Goal: Task Accomplishment & Management: Complete application form

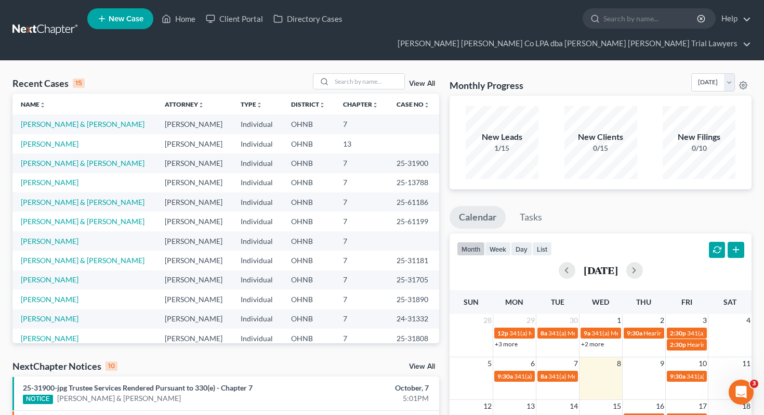
click at [112, 21] on span "New Case" at bounding box center [126, 19] width 35 height 8
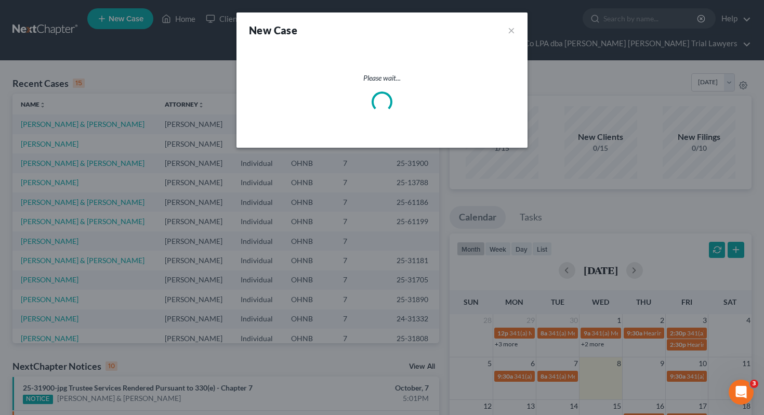
select select "61"
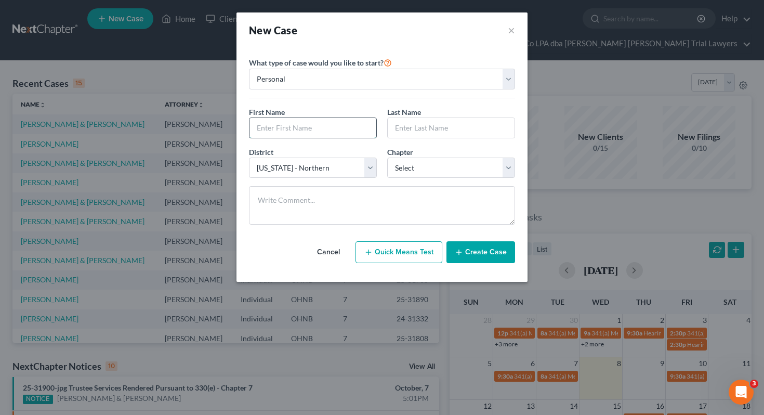
click at [308, 118] on input "text" at bounding box center [312, 128] width 127 height 20
type input "Tessa"
click at [432, 124] on input "text" at bounding box center [451, 128] width 127 height 20
type input "[PERSON_NAME]"
click at [443, 175] on select "Select 7 11 12 13" at bounding box center [451, 167] width 128 height 21
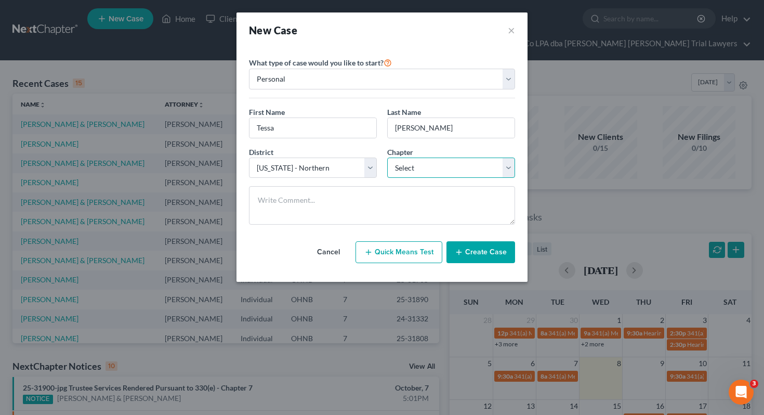
select select "0"
click at [475, 256] on button "Create Case" at bounding box center [480, 252] width 69 height 22
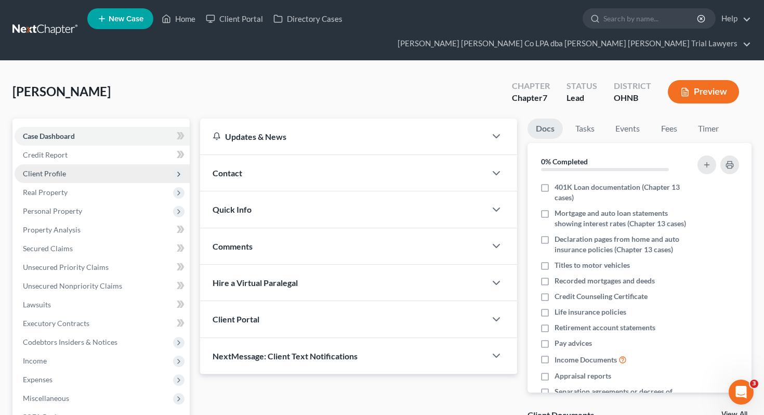
click at [111, 164] on span "Client Profile" at bounding box center [102, 173] width 175 height 19
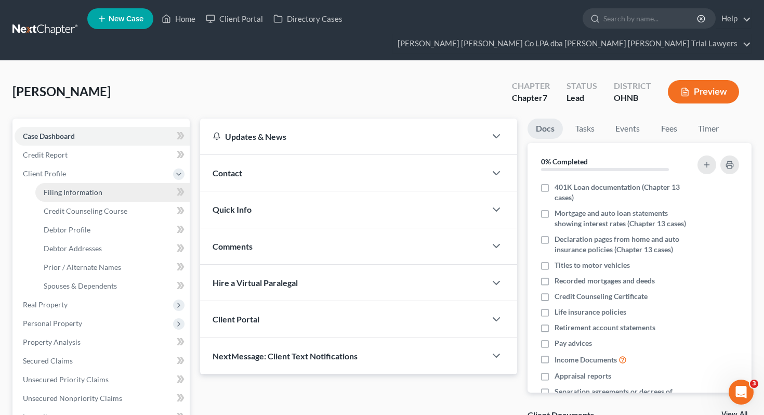
click at [114, 183] on link "Filing Information" at bounding box center [112, 192] width 154 height 19
select select "1"
select select "0"
select select "61"
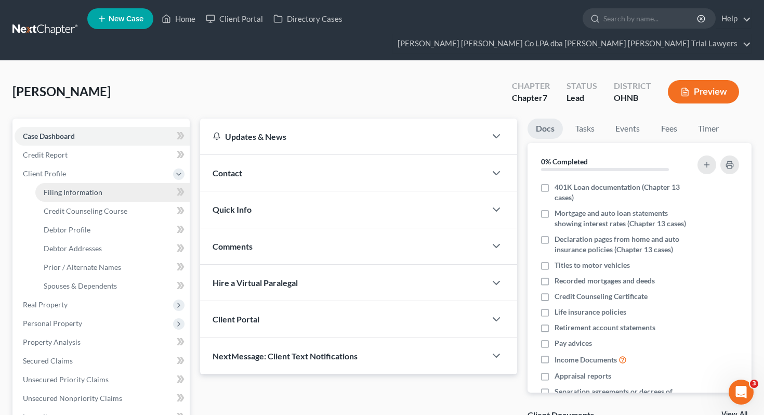
select select "36"
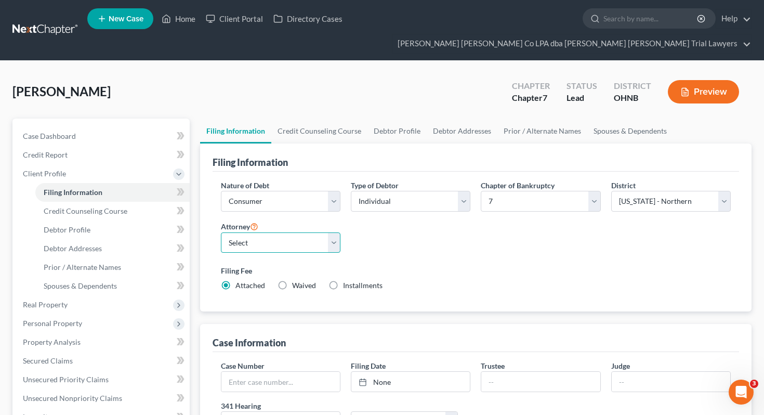
click at [322, 232] on select "Select [PERSON_NAME] - OHNB" at bounding box center [281, 242] width 120 height 21
select select "0"
click at [409, 90] on div "[PERSON_NAME] Upgraded Chapter Chapter 7 Status Lead District [GEOGRAPHIC_DATA]…" at bounding box center [381, 95] width 739 height 45
click at [400, 118] on link "Debtor Profile" at bounding box center [396, 130] width 59 height 25
select select "0"
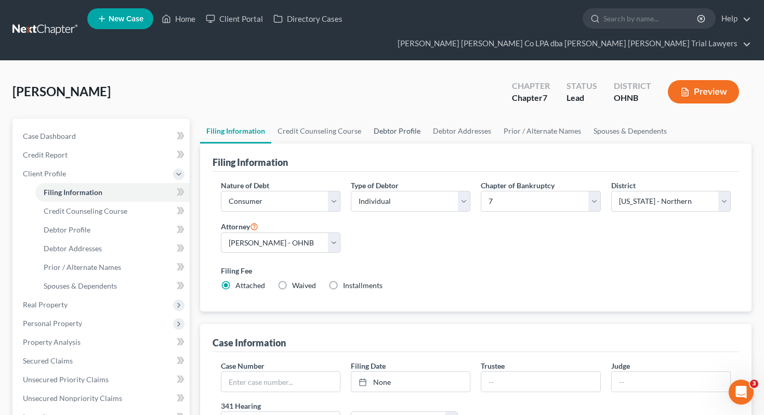
select select "0"
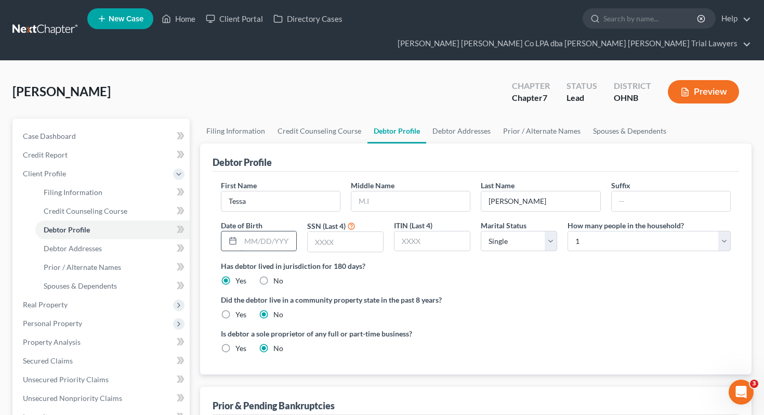
click at [286, 231] on input "text" at bounding box center [269, 241] width 56 height 20
type input "[DATE]"
click at [370, 232] on input "text" at bounding box center [345, 242] width 75 height 20
type input "5955"
click at [463, 118] on link "Debtor Addresses" at bounding box center [461, 130] width 71 height 25
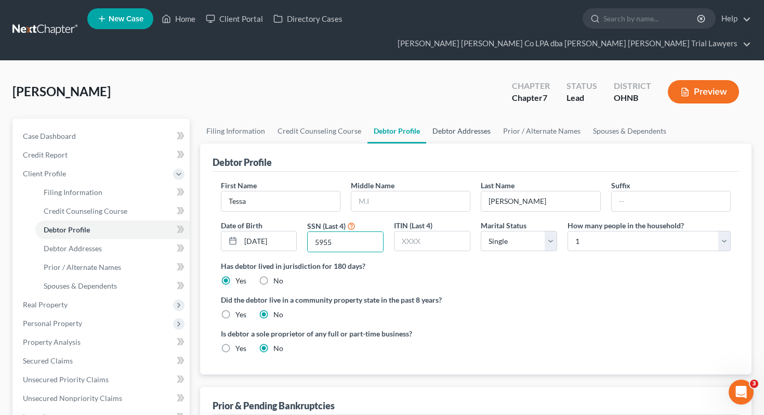
select select "0"
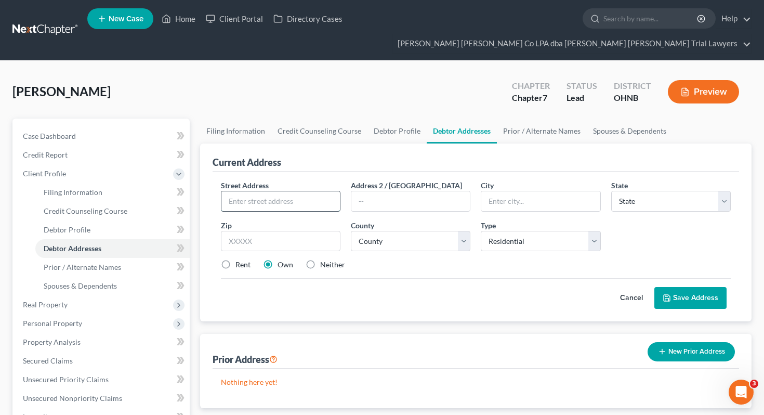
click at [266, 191] on input "text" at bounding box center [280, 201] width 118 height 20
type input "[STREET_ADDRESS][PERSON_NAME]"
click at [262, 231] on input "text" at bounding box center [281, 241] width 120 height 21
type input "43613"
click at [348, 292] on div "Street Address * [STREET_ADDRESS][PERSON_NAME] * State * State [US_STATE] AK AR…" at bounding box center [476, 246] width 527 height 150
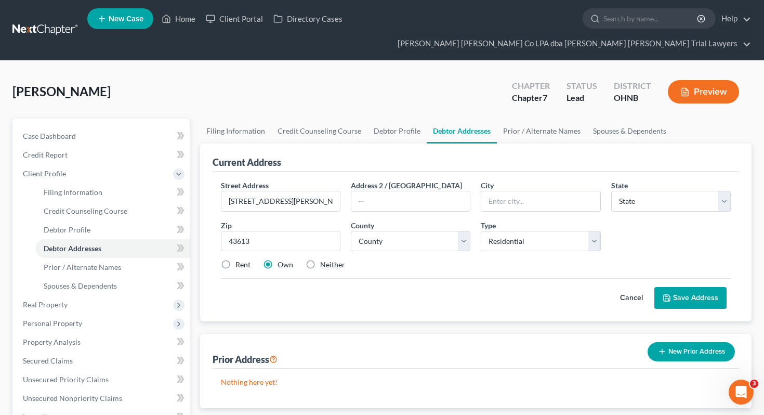
type input "[GEOGRAPHIC_DATA]"
select select "36"
click at [390, 231] on select "County [GEOGRAPHIC_DATA] [GEOGRAPHIC_DATA] [GEOGRAPHIC_DATA] [GEOGRAPHIC_DATA] …" at bounding box center [411, 241] width 120 height 21
select select "47"
click at [666, 294] on icon at bounding box center [666, 298] width 8 height 8
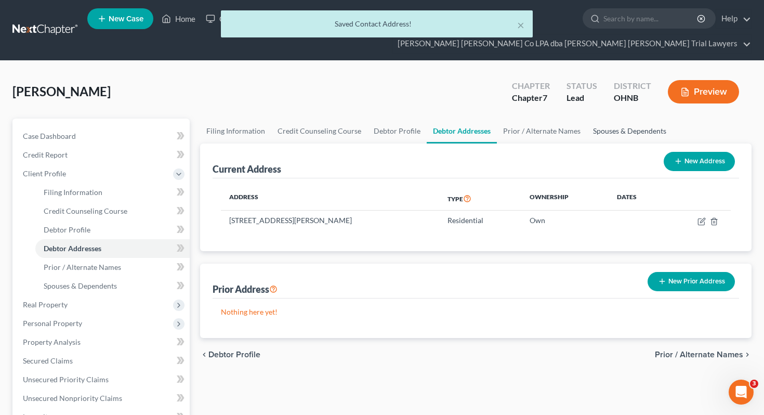
click at [599, 118] on link "Spouses & Dependents" at bounding box center [630, 130] width 86 height 25
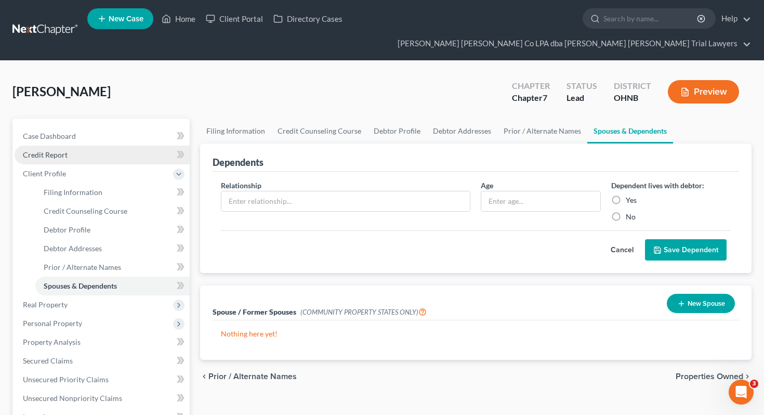
click at [61, 150] on span "Credit Report" at bounding box center [45, 154] width 45 height 9
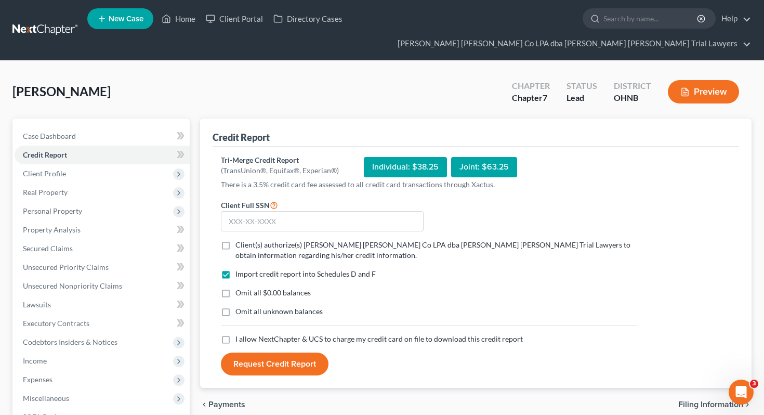
click at [258, 240] on span "Client(s) authorize(s) [PERSON_NAME] [PERSON_NAME] Co LPA dba [PERSON_NAME] [PE…" at bounding box center [432, 249] width 395 height 19
click at [246, 240] on input "Client(s) authorize(s) [PERSON_NAME] [PERSON_NAME] Co LPA dba [PERSON_NAME] [PE…" at bounding box center [243, 243] width 7 height 7
checkbox input "true"
click at [254, 288] on span "Omit all $0.00 balances" at bounding box center [272, 292] width 75 height 9
click at [246, 287] on input "Omit all $0.00 balances" at bounding box center [243, 290] width 7 height 7
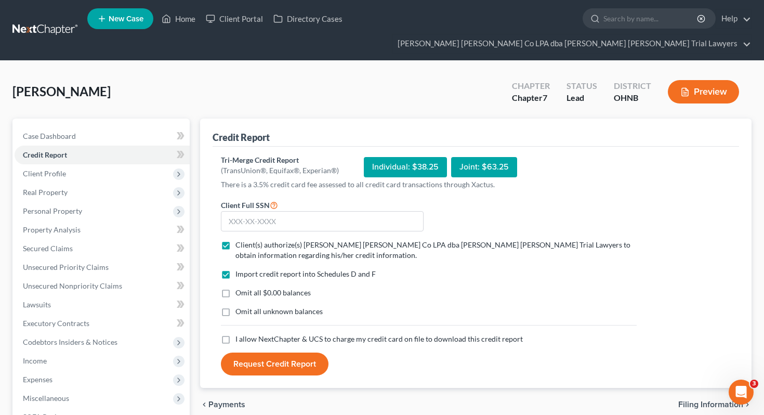
checkbox input "true"
click at [255, 307] on span "Omit all unknown balances" at bounding box center [278, 311] width 87 height 9
click at [246, 306] on input "Omit all unknown balances" at bounding box center [243, 309] width 7 height 7
checkbox input "true"
click at [256, 334] on span "I allow NextChapter & UCS to charge my credit card on file to download this cre…" at bounding box center [378, 338] width 287 height 9
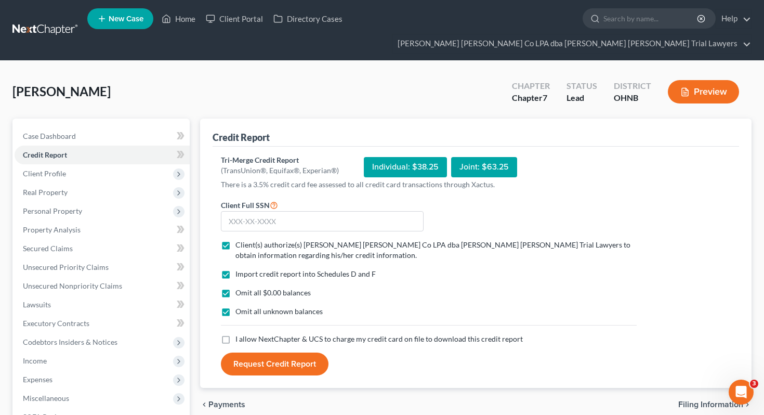
click at [246, 334] on input "I allow NextChapter & UCS to charge my credit card on file to download this cre…" at bounding box center [243, 337] width 7 height 7
checkbox input "true"
click at [287, 211] on input "text" at bounding box center [322, 221] width 203 height 21
type input "280-96-5955"
click at [273, 352] on button "Request Credit Report" at bounding box center [275, 363] width 108 height 23
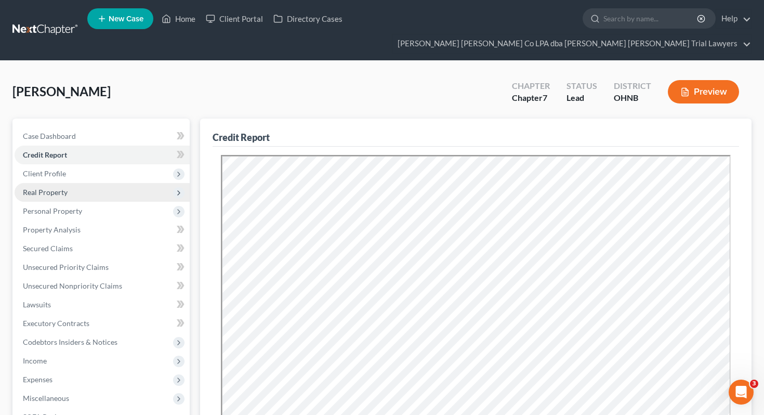
click at [90, 183] on span "Real Property" at bounding box center [102, 192] width 175 height 19
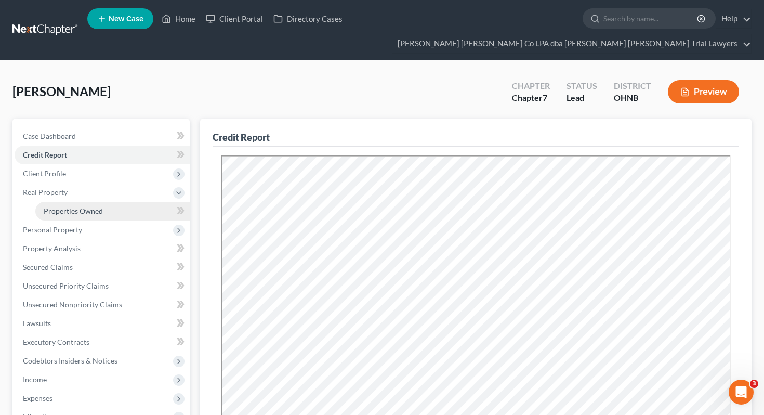
click at [91, 206] on span "Properties Owned" at bounding box center [73, 210] width 59 height 9
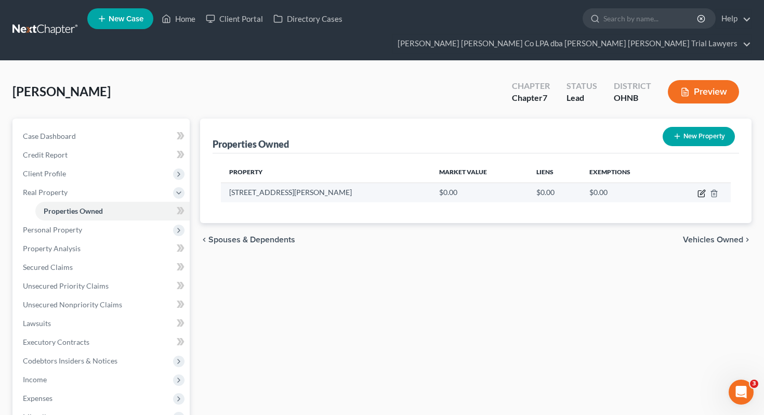
click at [701, 189] on icon "button" at bounding box center [701, 193] width 8 height 8
select select "36"
select select "47"
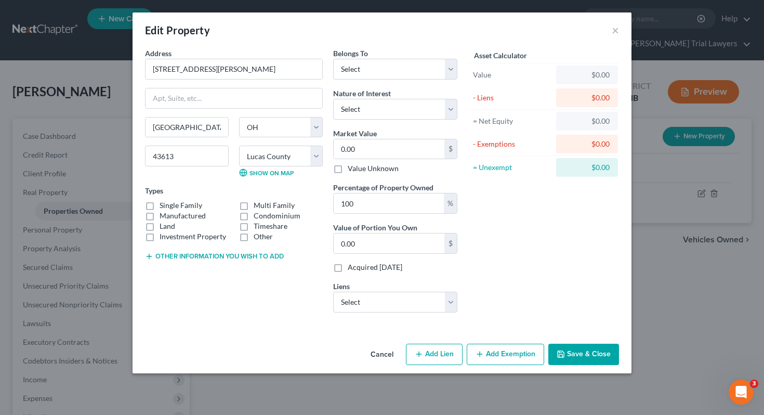
click at [200, 259] on button "Other information you wish to add" at bounding box center [214, 256] width 139 height 8
click at [199, 266] on textarea at bounding box center [234, 280] width 178 height 38
paste textarea "PARCEL ID: 0413824 ASSESSOR#: 03398021 MARKET AREA: 305R ROLL: RP_OH [PERSON_NA…"
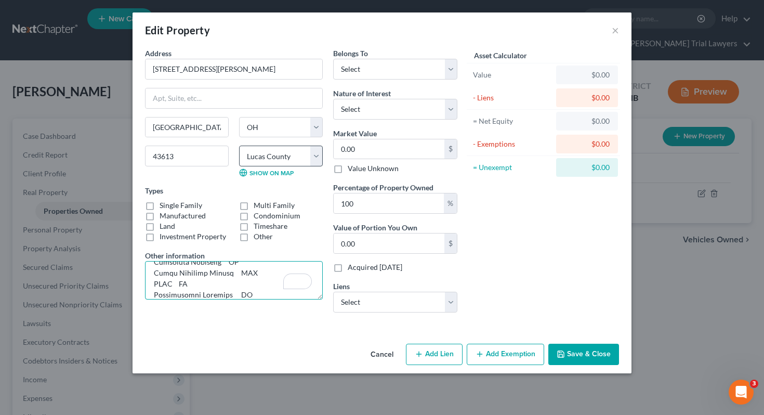
scroll to position [493, 0]
type textarea "PARCEL ID: 0413824 ASSESSOR#: 03398021 MARKET AREA: 305R ROLL: RP_OH [PERSON_NA…"
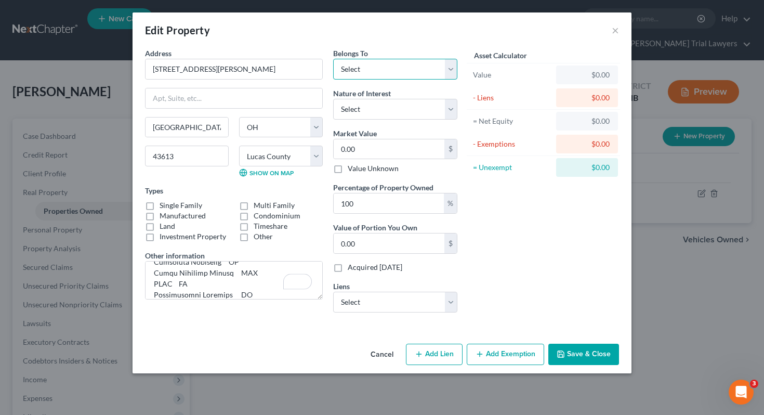
click at [372, 71] on select "Select Debtor 1 Only Debtor 2 Only Debtor 1 And Debtor 2 Only At Least One Of T…" at bounding box center [395, 69] width 124 height 21
select select "0"
click at [370, 108] on select "Select Fee Simple Joint Tenant Life Estate Equitable Interest Future Interest T…" at bounding box center [395, 109] width 124 height 21
click at [415, 150] on input "0.00" at bounding box center [389, 149] width 111 height 20
type input "9"
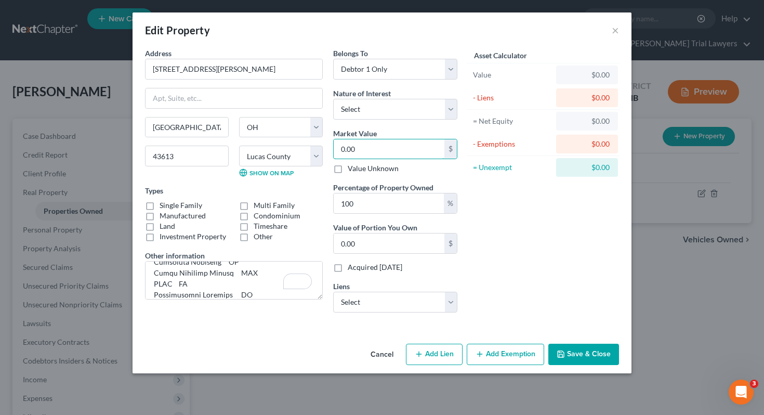
type input "9.00"
type input "94"
type input "94.00"
type input "942"
type input "942.00"
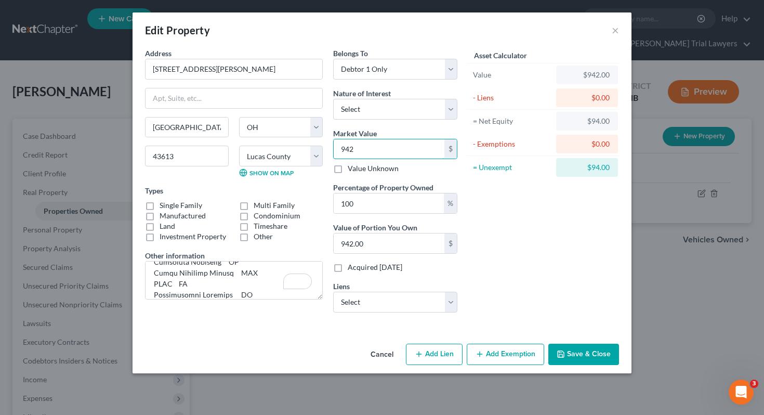
type input "9420"
type input "9,420.00"
type input "9,4200"
type input "94,200.00"
type input "94,200"
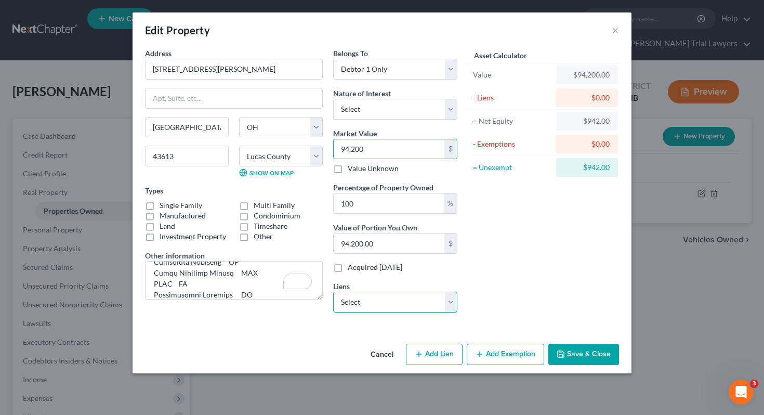
click at [359, 311] on select "Select Citizens One - $129,084.00 Citizensone - $12,118.00 First Bank Of [US_ST…" at bounding box center [395, 301] width 124 height 21
select select "0"
select select
select select "48"
select select "0"
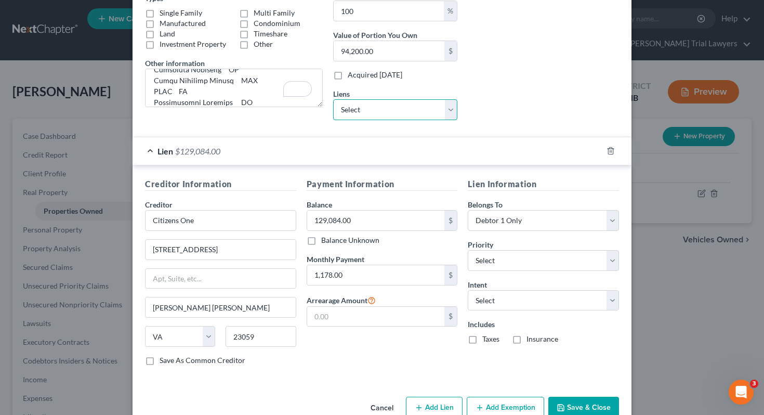
scroll to position [216, 0]
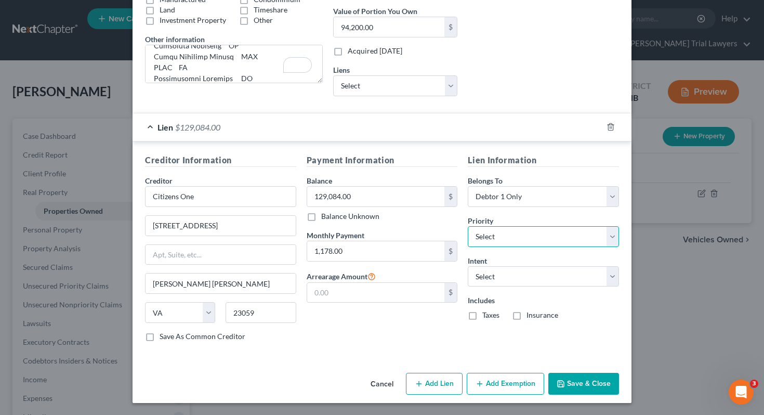
click at [505, 238] on select "Select 1st 2nd 3rd 4th 5th 6th 7th 8th 9th 10th 11th 12th 13th 14th 15th 16th 1…" at bounding box center [543, 236] width 151 height 21
select select "0"
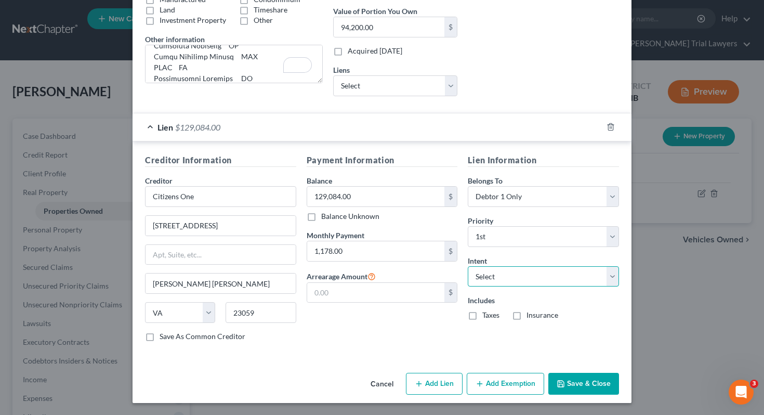
click at [504, 276] on select "Select Surrender Redeem Reaffirm Avoid Other" at bounding box center [543, 276] width 151 height 21
select select "2"
click at [485, 319] on label "Taxes" at bounding box center [490, 315] width 17 height 10
click at [486, 316] on input "Taxes" at bounding box center [489, 313] width 7 height 7
checkbox input "true"
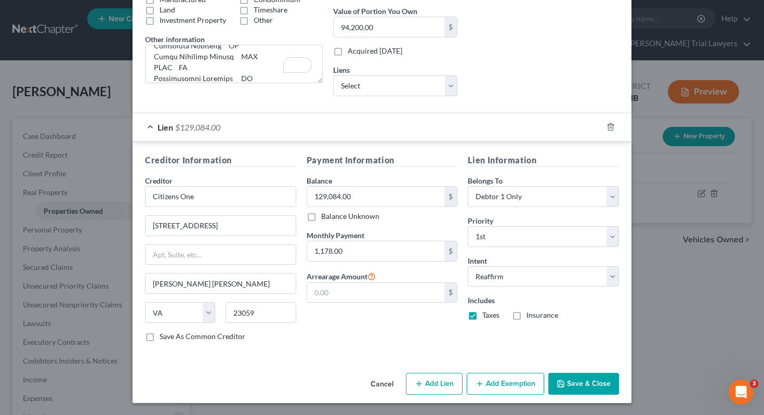
click at [534, 320] on label "Insurance" at bounding box center [542, 315] width 32 height 10
click at [534, 316] on input "Insurance" at bounding box center [534, 313] width 7 height 7
checkbox input "true"
click at [562, 382] on icon "button" at bounding box center [560, 383] width 8 height 8
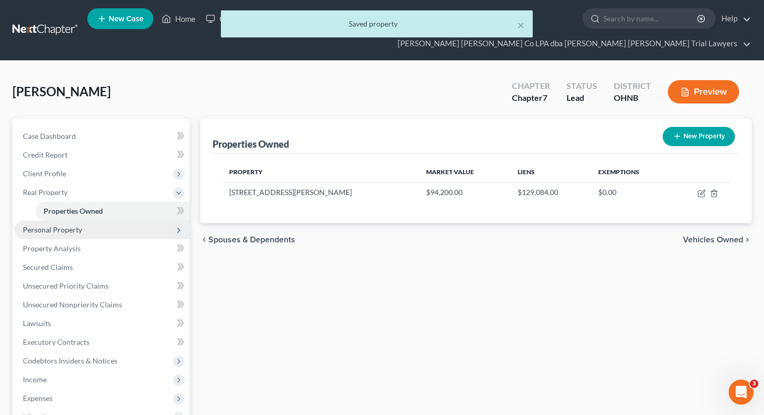
click at [122, 220] on span "Personal Property" at bounding box center [102, 229] width 175 height 19
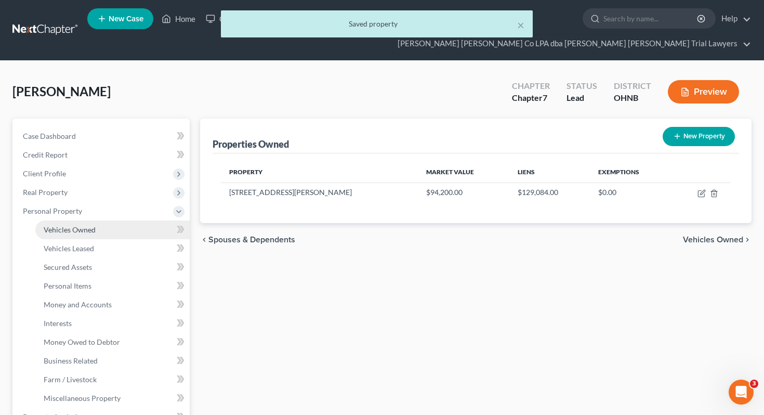
click at [119, 220] on link "Vehicles Owned" at bounding box center [112, 229] width 154 height 19
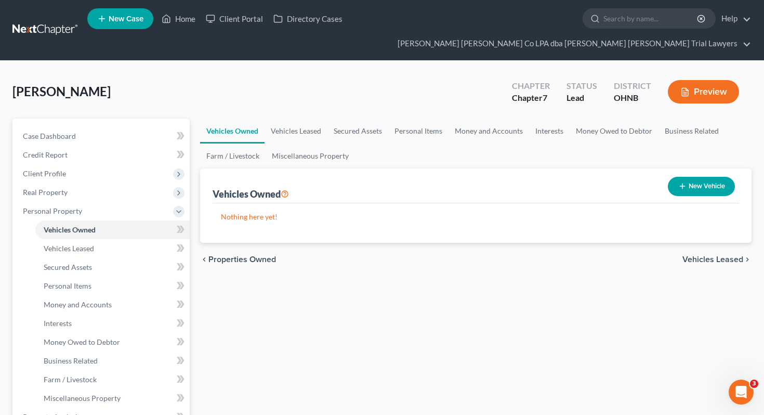
click at [678, 182] on icon "button" at bounding box center [682, 186] width 8 height 8
select select "0"
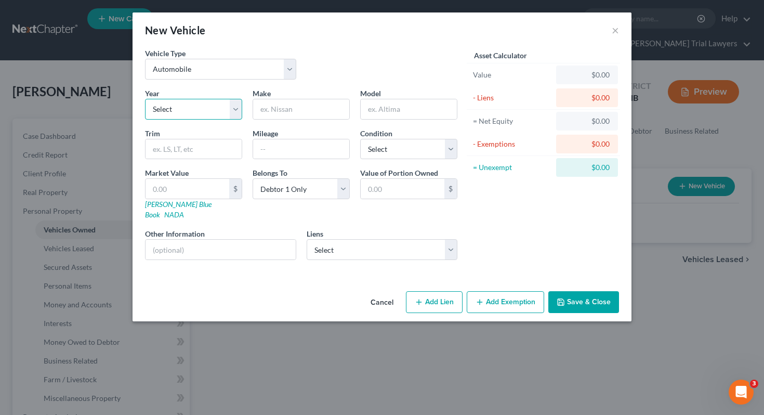
click at [207, 111] on select "Select 2026 2025 2024 2023 2022 2021 2020 2019 2018 2017 2016 2015 2014 2013 20…" at bounding box center [193, 109] width 97 height 21
select select "11"
click at [279, 111] on input "text" at bounding box center [301, 109] width 96 height 20
type input "G"
type input "Honda"
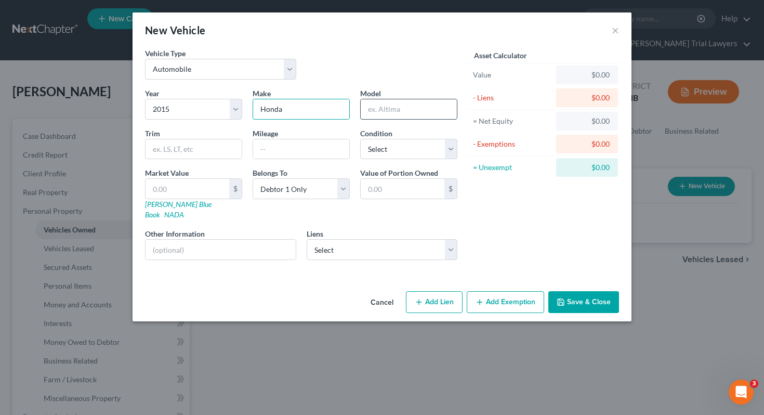
click at [397, 110] on input "text" at bounding box center [409, 109] width 96 height 20
type input "Civic"
click at [290, 147] on input "text" at bounding box center [301, 149] width 96 height 20
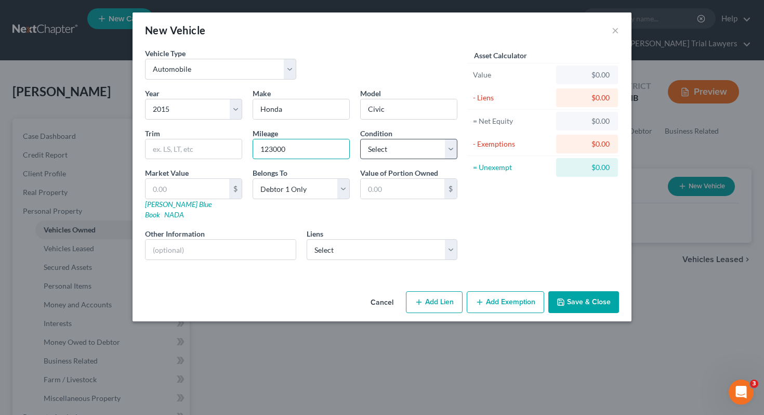
type input "123000"
click at [391, 150] on select "Select Excellent Very Good Good Fair Poor" at bounding box center [408, 149] width 97 height 21
select select "3"
click at [181, 211] on div "Year Select 2026 2025 2024 2023 2022 2021 2020 2019 2018 2017 2016 2015 2014 20…" at bounding box center [301, 178] width 323 height 180
click at [181, 208] on link "[PERSON_NAME] Blue Book" at bounding box center [178, 209] width 67 height 19
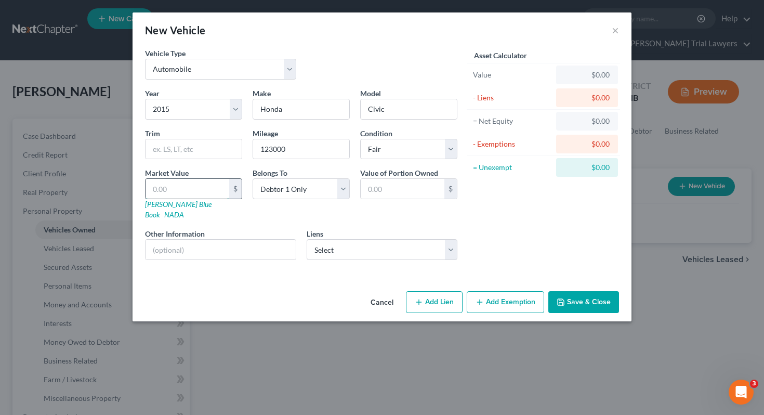
click at [188, 189] on input "text" at bounding box center [187, 189] width 84 height 20
type input "5"
type input "5.00"
type input "58"
type input "58.00"
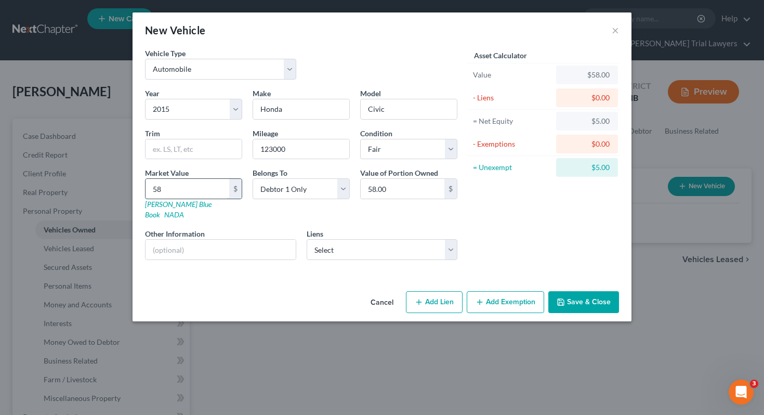
type input "586"
type input "586.00"
type input "5868"
type input "5,868.00"
type input "5,868"
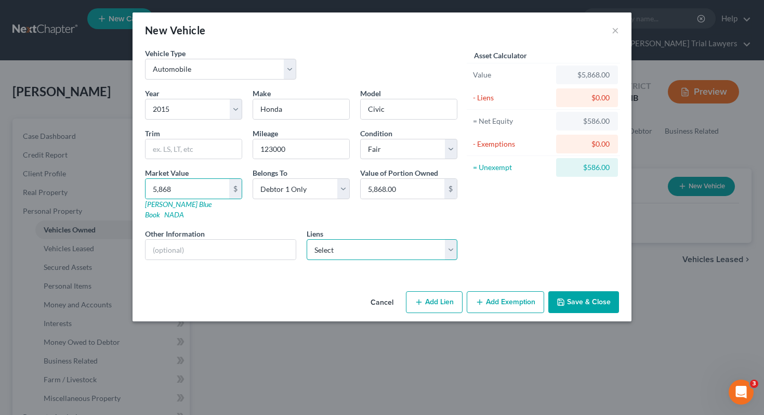
click at [338, 239] on select "Select Citizensone - $12,118.00 First Bank Of [US_STATE] - $8,367.00" at bounding box center [382, 249] width 151 height 21
select select "1"
select select
select select "36"
select select "0"
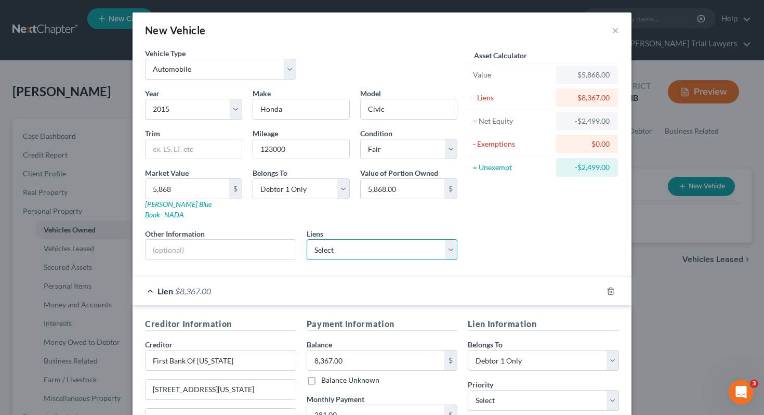
scroll to position [154, 0]
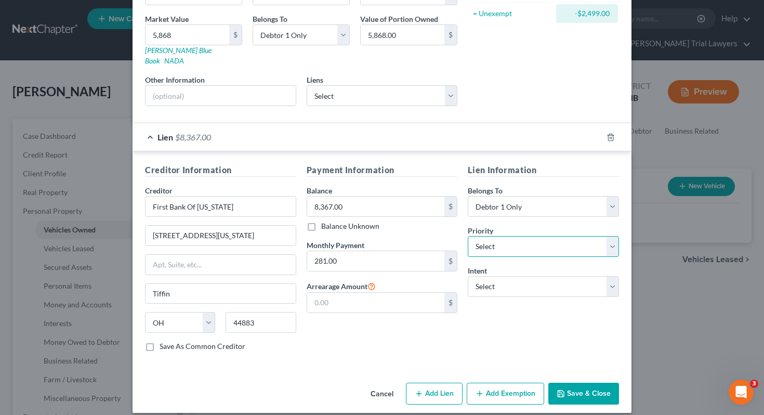
click at [488, 246] on select "Select 1st 2nd 3rd 4th 5th 6th 7th 8th 9th 10th 11th 12th 13th 14th 15th 16th 1…" at bounding box center [543, 246] width 151 height 21
click at [502, 288] on div "Lien Information Belongs To * Select Debtor 1 Only Debtor 2 Only Debtor 1 And D…" at bounding box center [543, 262] width 162 height 196
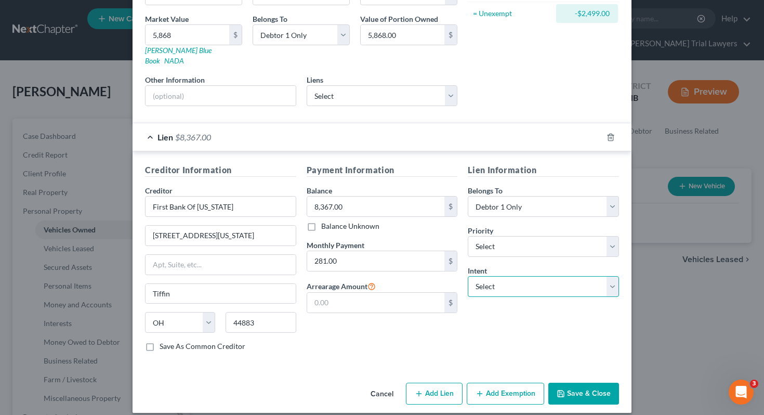
click at [500, 276] on select "Select Surrender Redeem Reaffirm Avoid Other" at bounding box center [543, 286] width 151 height 21
select select "0"
click at [566, 382] on button "Save & Close" at bounding box center [583, 393] width 71 height 22
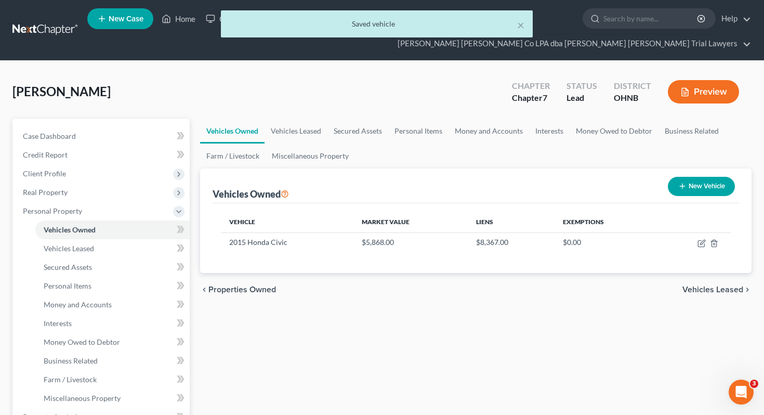
click at [709, 177] on button "New Vehicle" at bounding box center [701, 186] width 67 height 19
select select "0"
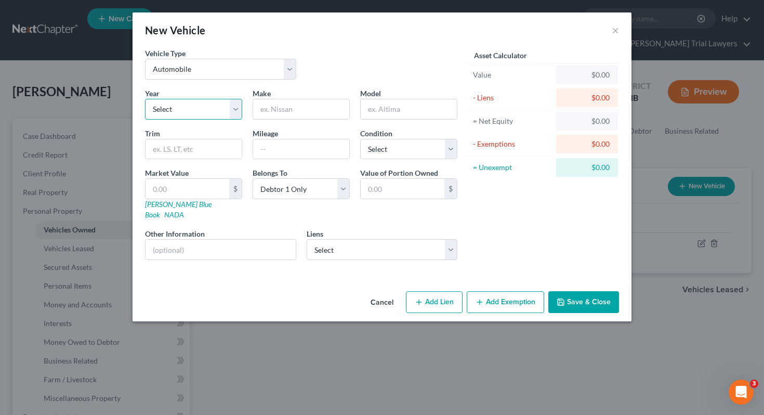
click at [222, 112] on select "Select 2026 2025 2024 2023 2022 2021 2020 2019 2018 2017 2016 2015 2014 2013 20…" at bounding box center [193, 109] width 97 height 21
select select "7"
click at [279, 104] on input "text" at bounding box center [301, 109] width 96 height 20
type input "Honda"
click at [398, 100] on input "text" at bounding box center [409, 109] width 96 height 20
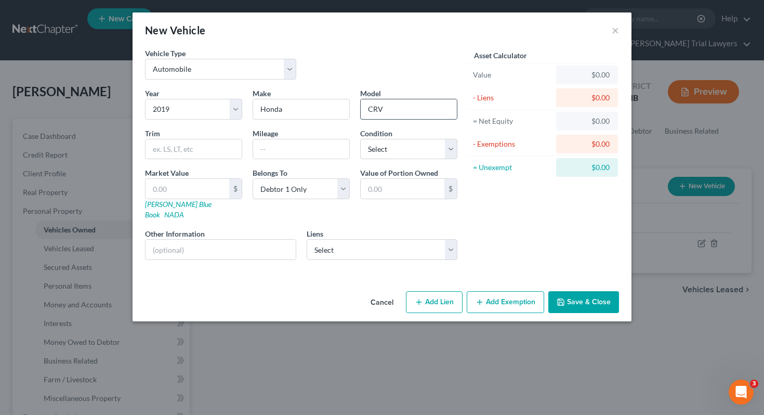
click at [374, 110] on input "CRV" at bounding box center [409, 109] width 96 height 20
type input "HR-V"
click at [275, 146] on input "text" at bounding box center [301, 149] width 96 height 20
type input "70000"
click at [415, 151] on select "Select Excellent Very Good Good Fair Poor" at bounding box center [408, 149] width 97 height 21
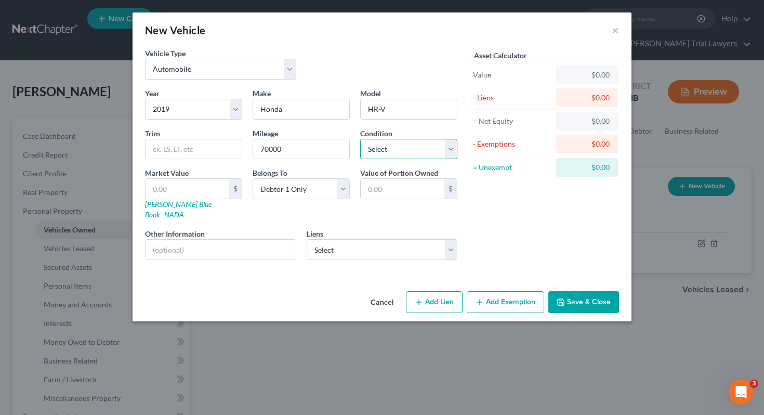
select select "1"
click at [158, 206] on link "[PERSON_NAME] Blue Book" at bounding box center [178, 209] width 67 height 19
click at [180, 193] on input "text" at bounding box center [187, 189] width 84 height 20
type input "13"
type input "13.00"
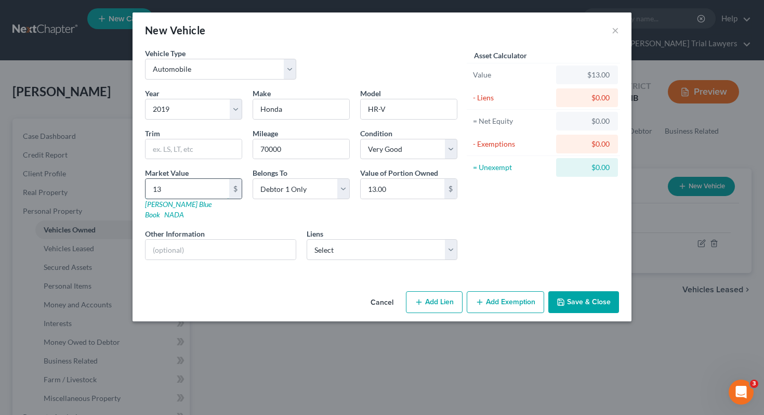
type input "139"
type input "139.00"
type input "1395"
type input "1,395.00"
type input "1,3959"
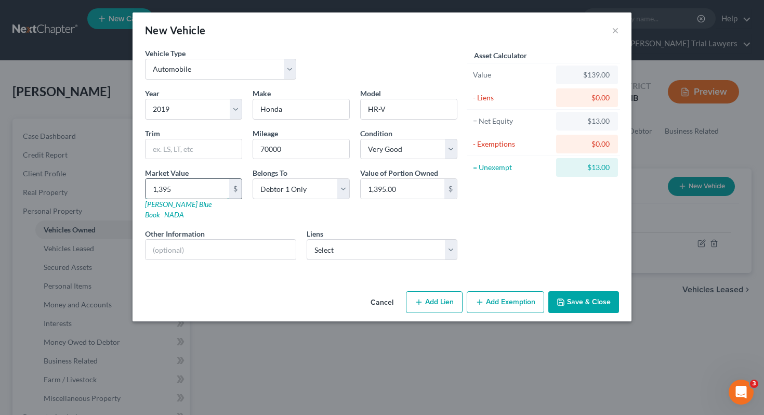
type input "13,959.00"
type input "13,959"
click at [354, 239] on select "Select Citizensone - $12,118.00" at bounding box center [382, 249] width 151 height 21
select select "41"
select select "0"
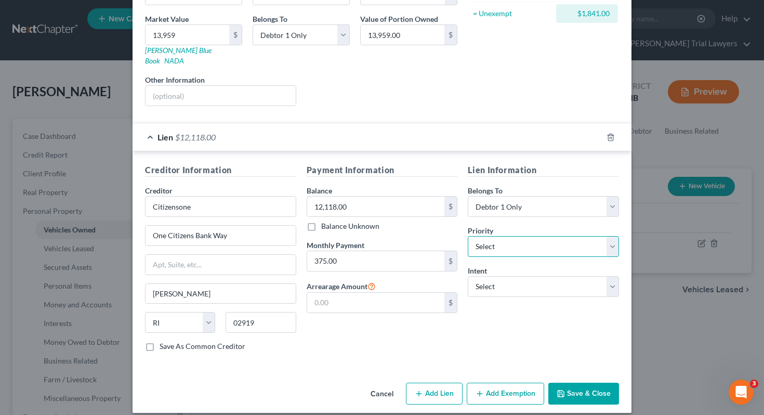
click at [540, 236] on select "Select 1st 2nd 3rd 4th 5th 6th 7th 8th 9th 10th 11th 12th 13th 14th 15th 16th 1…" at bounding box center [543, 246] width 151 height 21
select select "0"
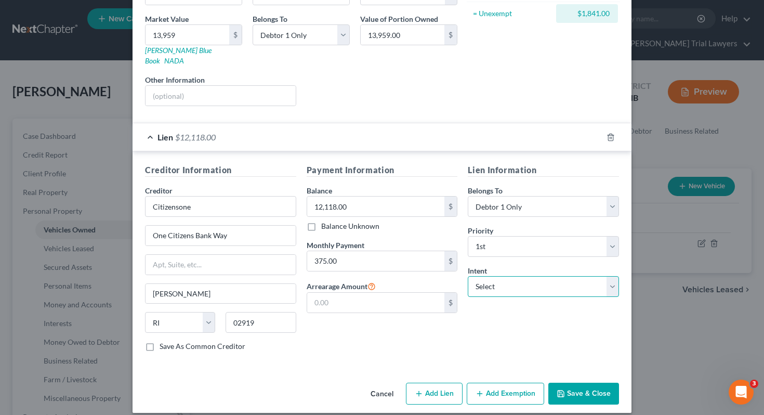
click at [537, 276] on select "Select Surrender Redeem Reaffirm Avoid Other" at bounding box center [543, 286] width 151 height 21
select select "2"
click at [498, 385] on button "Add Exemption" at bounding box center [505, 393] width 77 height 22
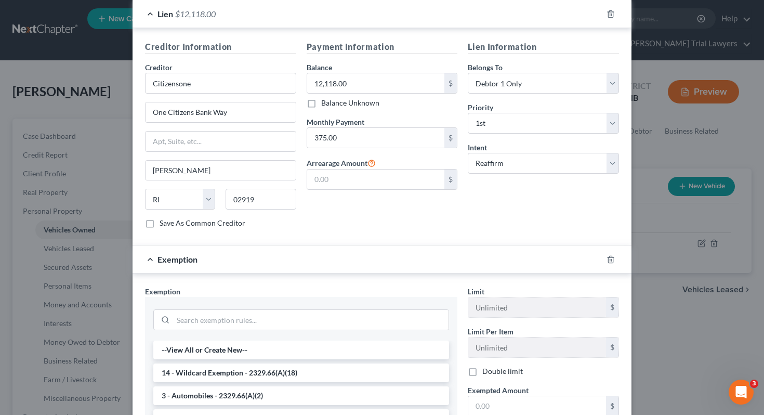
scroll to position [281, 0]
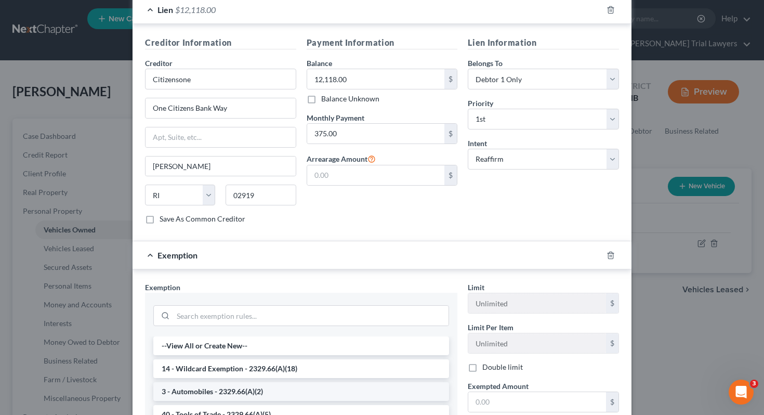
click at [361, 382] on li "3 - Automobiles - 2329.66(A)(2)" at bounding box center [301, 391] width 296 height 19
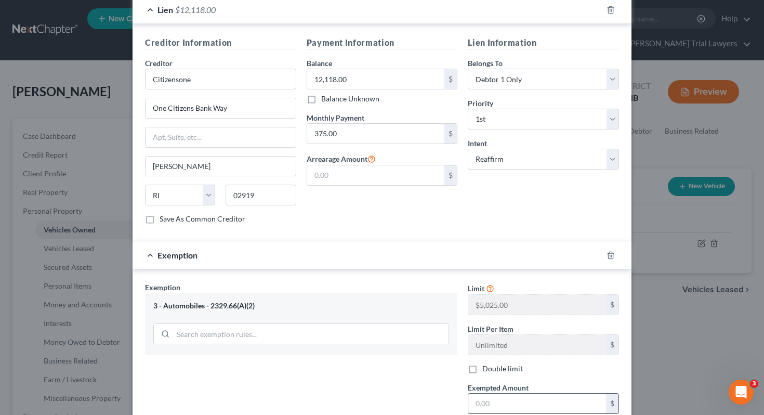
click at [485, 393] on input "text" at bounding box center [537, 403] width 138 height 20
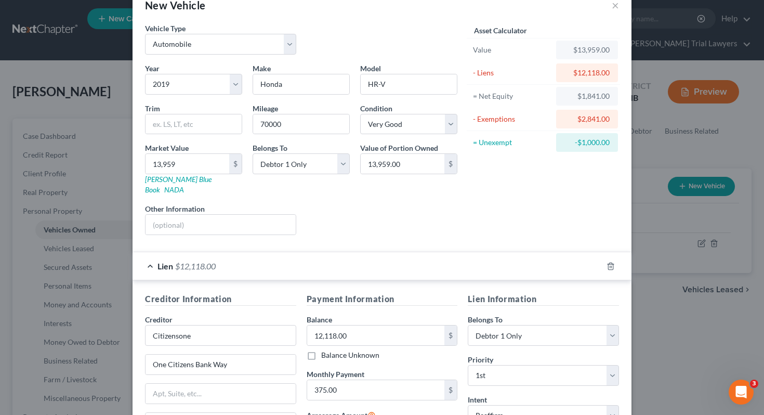
scroll to position [383, 0]
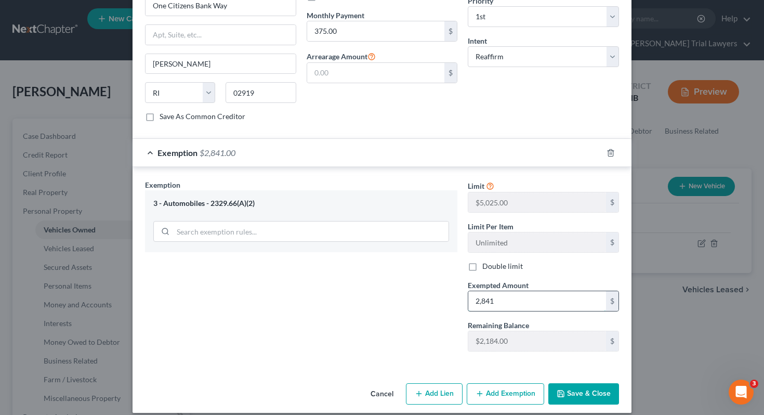
click at [478, 291] on input "2,841" at bounding box center [537, 301] width 138 height 20
type input "8"
type input "1,841"
click at [585, 389] on button "Save & Close" at bounding box center [583, 394] width 71 height 22
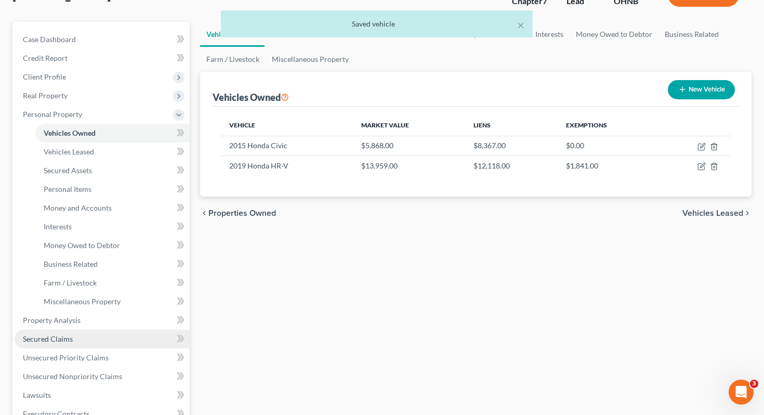
click at [86, 329] on link "Secured Claims" at bounding box center [102, 338] width 175 height 19
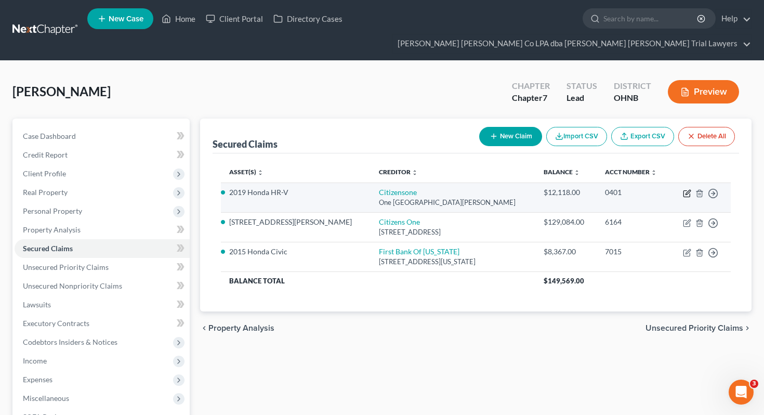
click at [684, 189] on icon "button" at bounding box center [687, 193] width 8 height 8
select select "41"
select select "4"
select select "2"
select select "0"
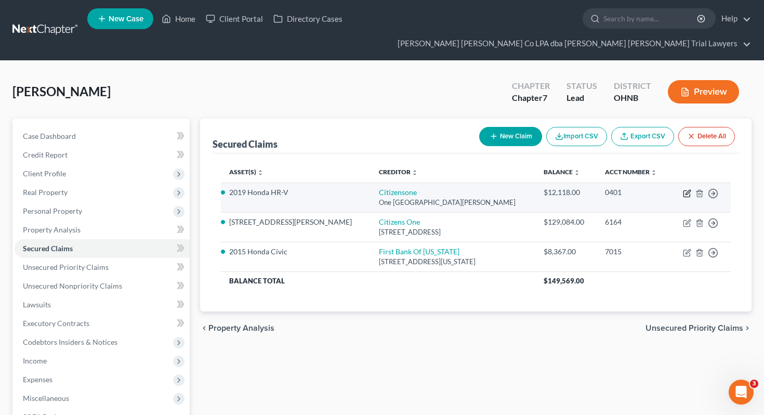
select select "0"
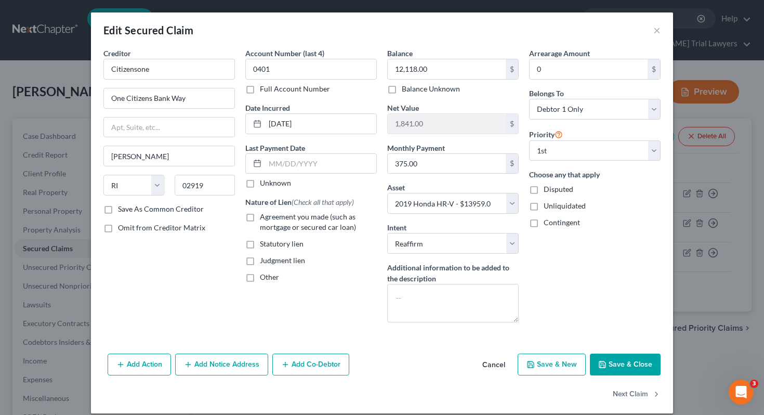
click at [317, 220] on span "Agreement you made (such as mortgage or secured car loan)" at bounding box center [308, 221] width 96 height 19
click at [271, 218] on input "Agreement you made (such as mortgage or secured car loan)" at bounding box center [267, 214] width 7 height 7
checkbox input "true"
click at [625, 363] on button "Save & Close" at bounding box center [625, 364] width 71 height 22
select select
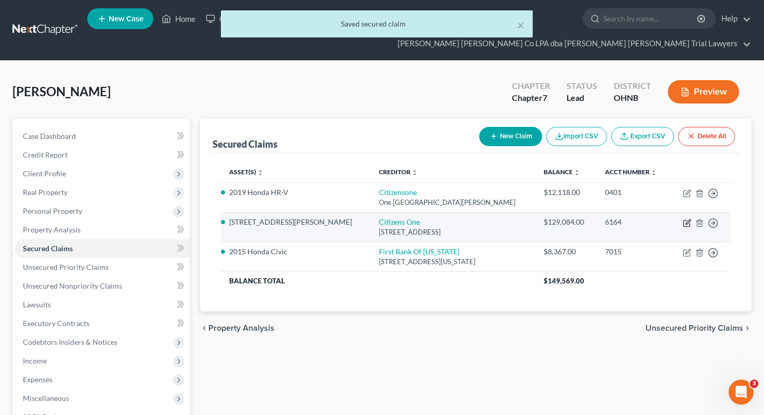
click at [688, 219] on icon "button" at bounding box center [687, 221] width 5 height 5
select select "48"
select select "3"
select select "2"
select select "0"
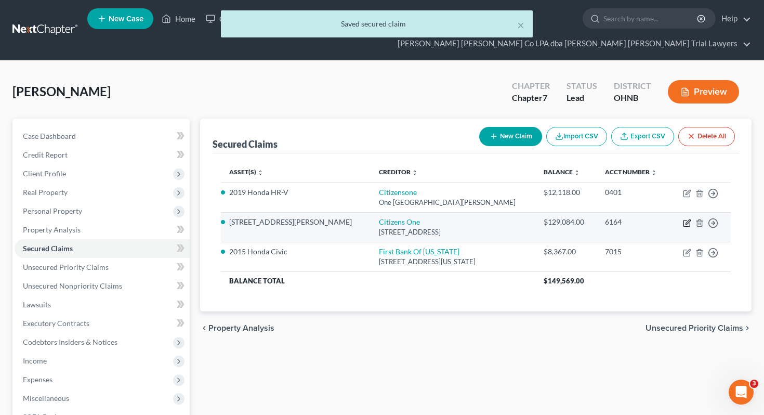
select select "0"
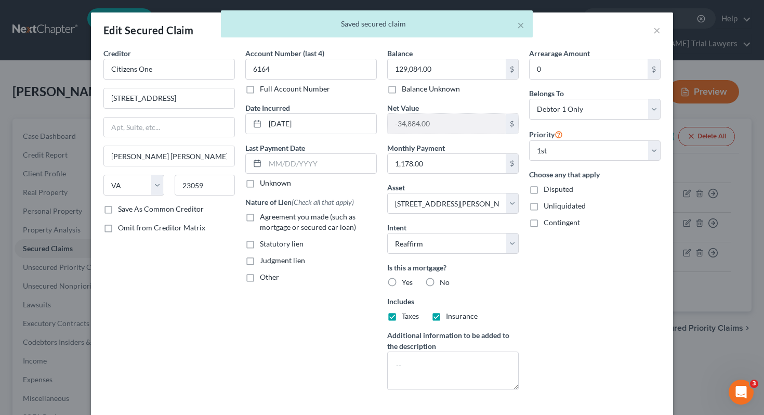
click at [402, 281] on span "Yes" at bounding box center [407, 281] width 11 height 9
click at [406, 281] on input "Yes" at bounding box center [409, 280] width 7 height 7
radio input "true"
click at [297, 222] on label "Agreement you made (such as mortgage or secured car loan)" at bounding box center [318, 221] width 117 height 21
click at [271, 218] on input "Agreement you made (such as mortgage or secured car loan)" at bounding box center [267, 214] width 7 height 7
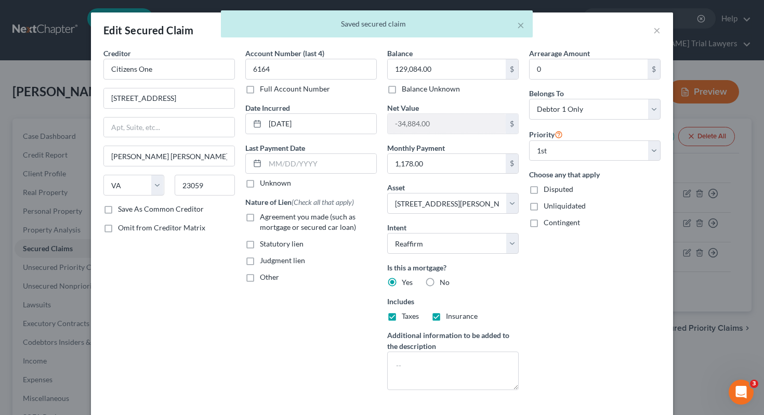
checkbox input "true"
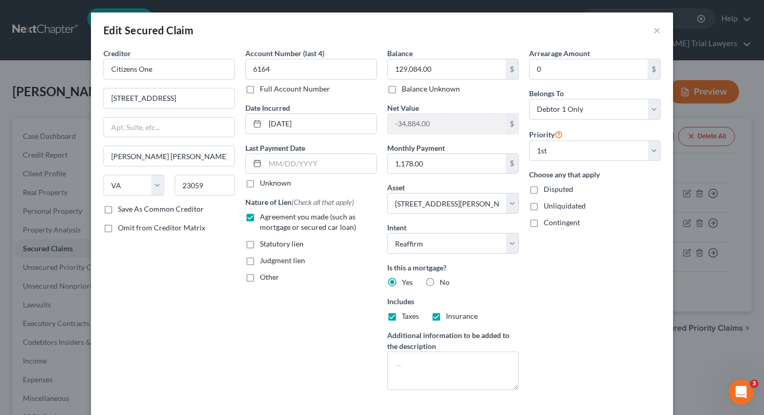
scroll to position [78, 0]
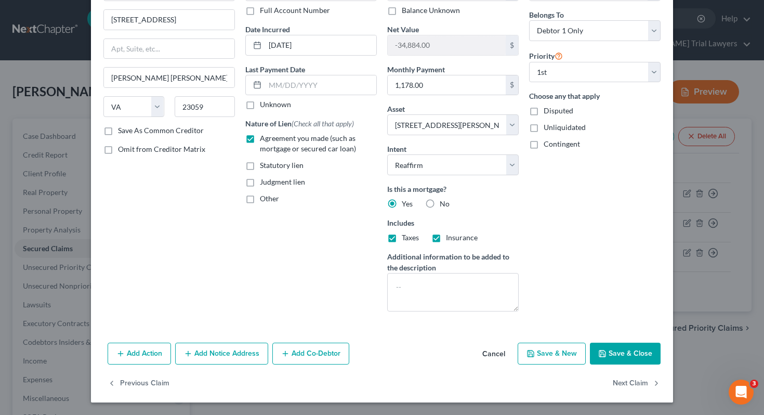
click at [626, 367] on div "Add Action Add Notice Address Add Co-Debtor Cancel Save & New Save & Close" at bounding box center [382, 355] width 582 height 34
click at [624, 359] on button "Save & Close" at bounding box center [625, 353] width 71 height 22
select select
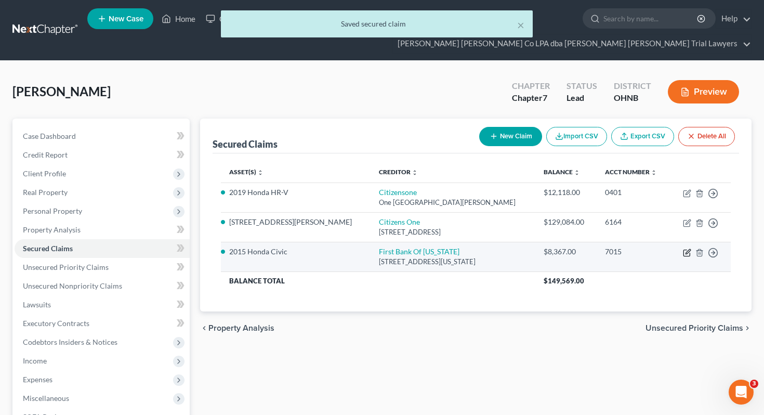
click at [687, 248] on icon "button" at bounding box center [687, 252] width 8 height 8
select select "36"
select select "2"
select select "0"
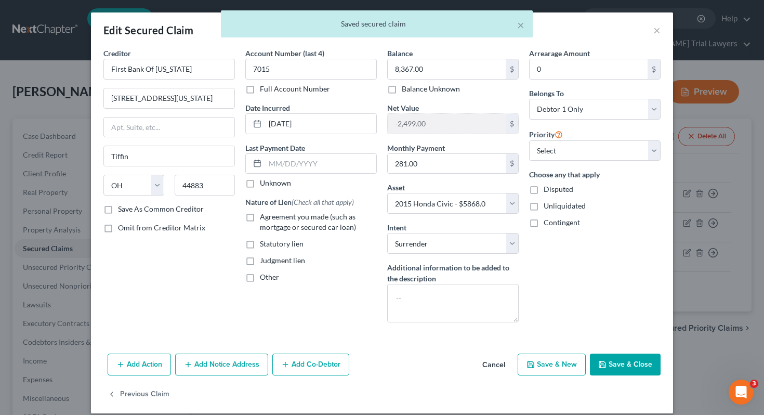
click at [352, 227] on span "Agreement you made (such as mortgage or secured car loan)" at bounding box center [308, 221] width 96 height 19
click at [271, 218] on input "Agreement you made (such as mortgage or secured car loan)" at bounding box center [267, 214] width 7 height 7
checkbox input "true"
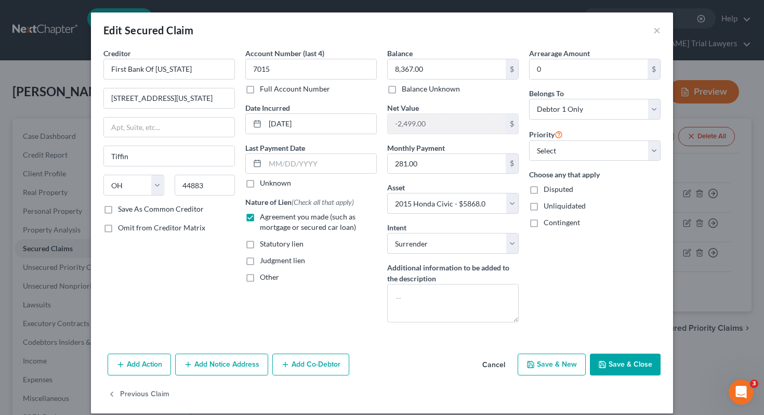
click at [647, 371] on button "Save & Close" at bounding box center [625, 364] width 71 height 22
select select
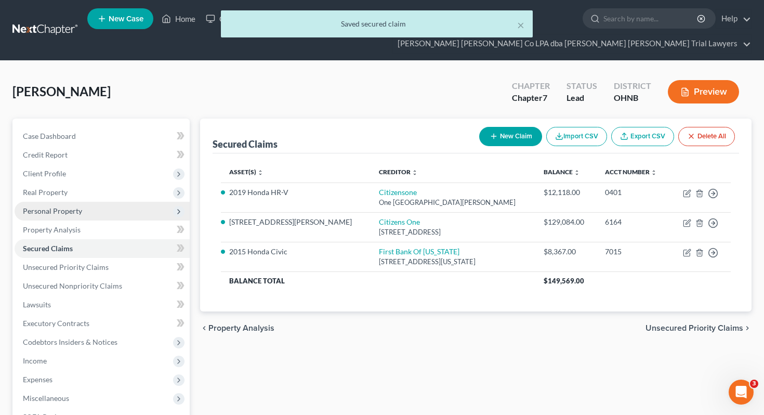
click at [130, 202] on span "Personal Property" at bounding box center [102, 211] width 175 height 19
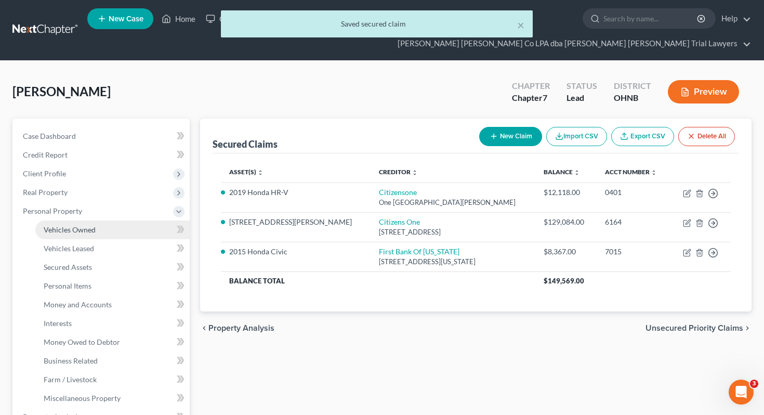
click at [125, 220] on link "Vehicles Owned" at bounding box center [112, 229] width 154 height 19
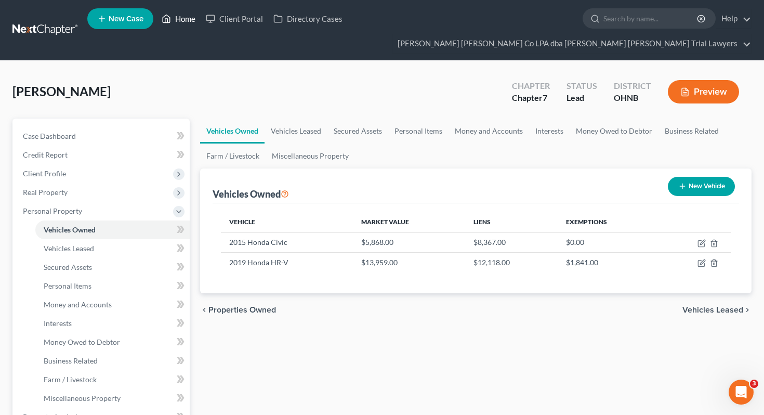
click at [170, 25] on icon at bounding box center [166, 18] width 9 height 12
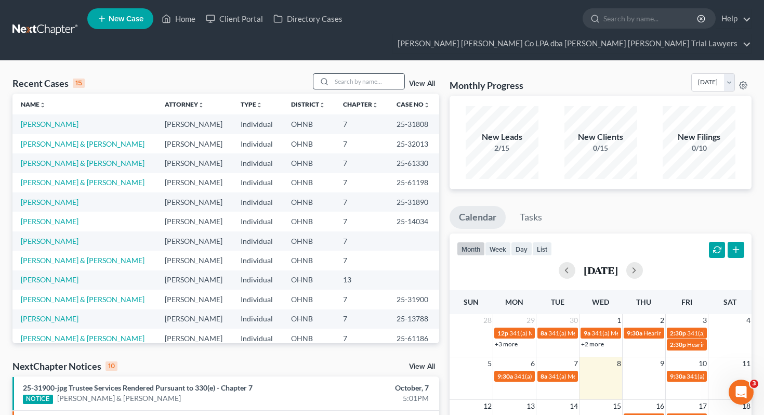
click at [332, 74] on div at bounding box center [322, 81] width 19 height 15
click at [341, 74] on input "search" at bounding box center [368, 81] width 73 height 15
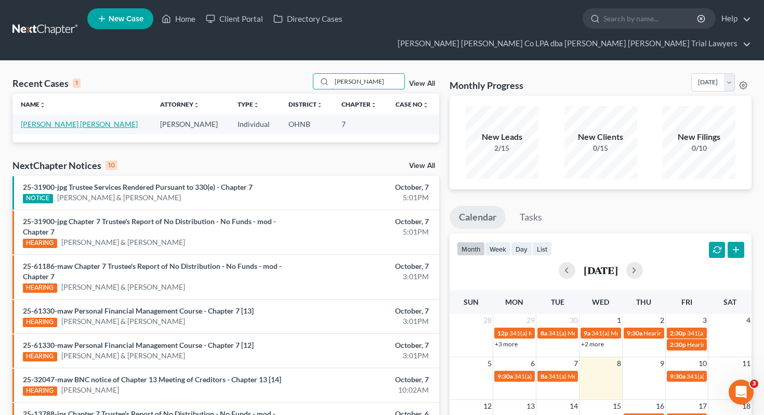
type input "[PERSON_NAME]"
click at [68, 120] on link "[PERSON_NAME] [PERSON_NAME]" at bounding box center [79, 124] width 117 height 9
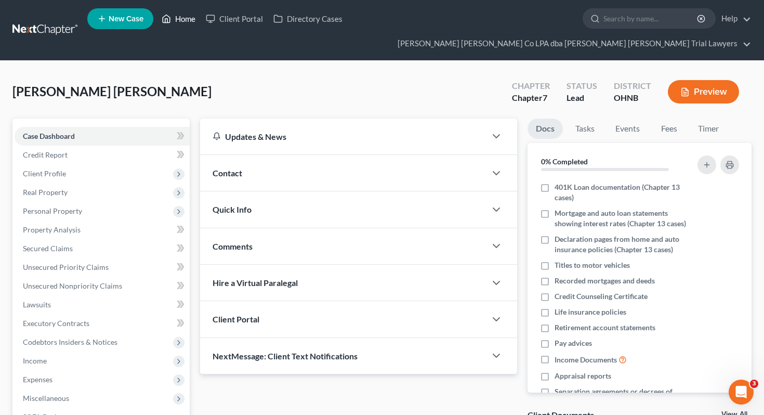
click at [167, 23] on icon at bounding box center [166, 18] width 9 height 12
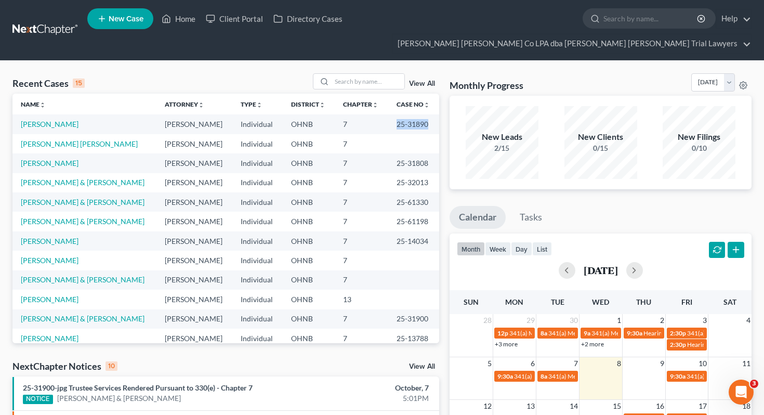
drag, startPoint x: 392, startPoint y: 105, endPoint x: 428, endPoint y: 102, distance: 36.5
click at [428, 114] on td "25-31890" at bounding box center [413, 123] width 51 height 19
copy td "25-31890"
